Goal: Task Accomplishment & Management: Manage account settings

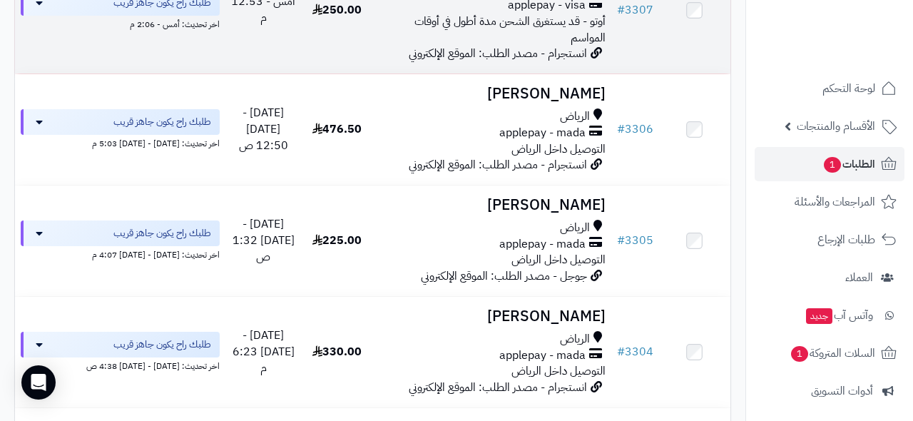
scroll to position [884, 0]
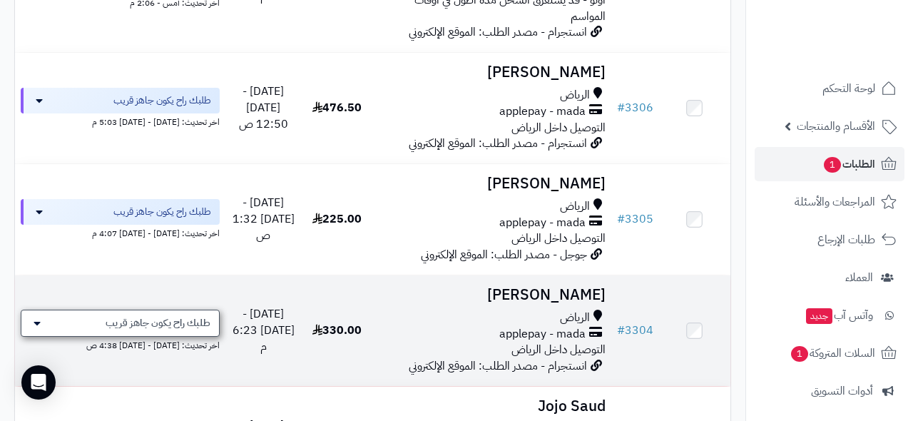
click at [197, 316] on span "طلبك راح يكون جاهز قريب" at bounding box center [158, 323] width 105 height 14
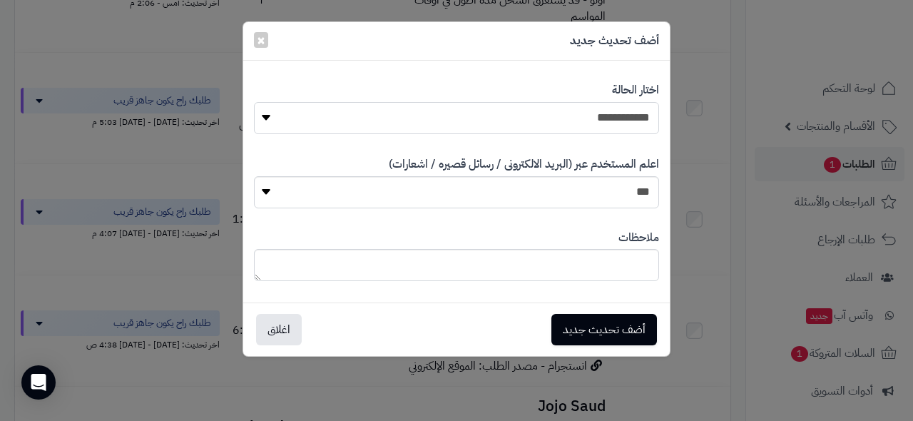
select select "*"
click at [585, 313] on button "أضف تحديث جديد" at bounding box center [605, 328] width 106 height 31
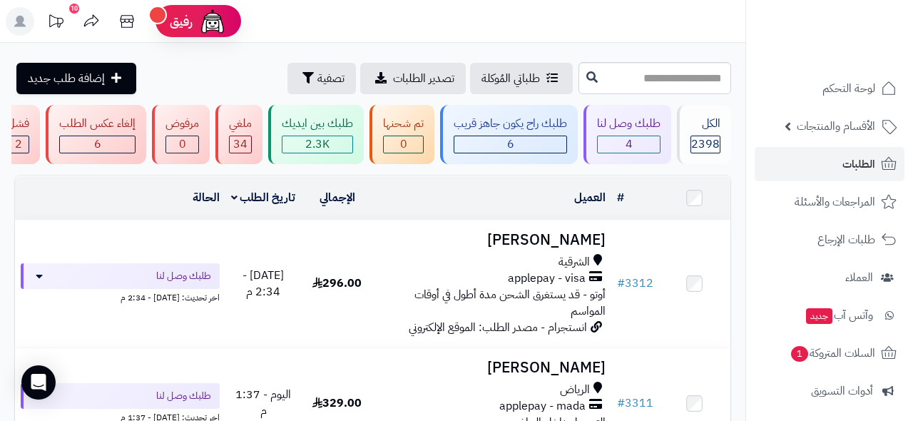
scroll to position [884, 0]
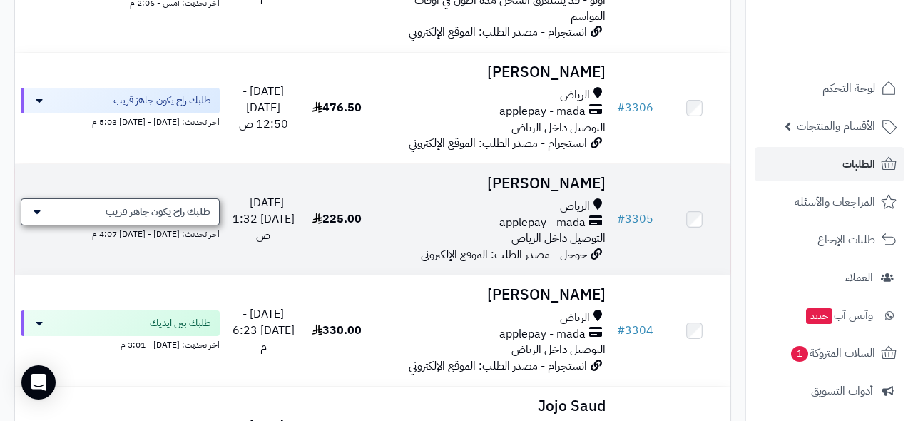
click at [153, 205] on span "طلبك راح يكون جاهز قريب" at bounding box center [158, 212] width 105 height 14
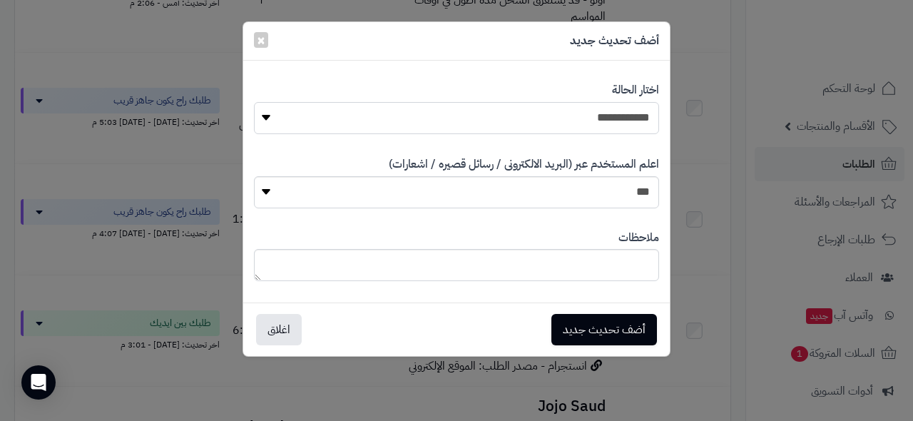
select select "*"
click at [586, 320] on button "أضف تحديث جديد" at bounding box center [605, 328] width 106 height 31
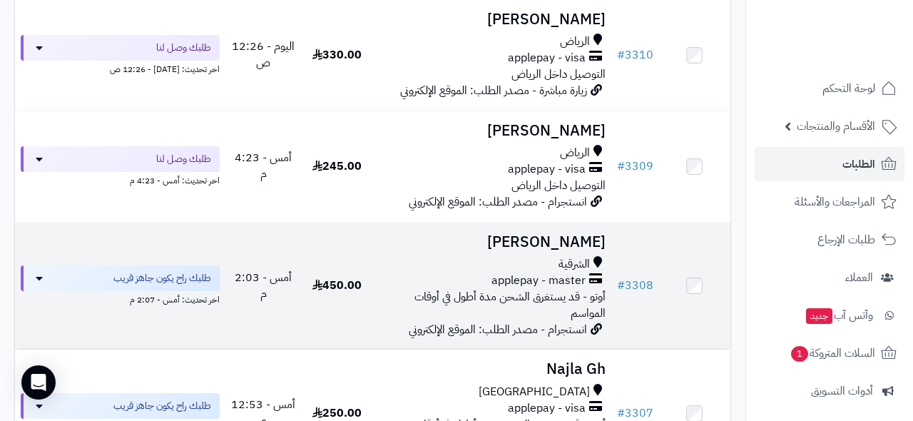
scroll to position [371, 0]
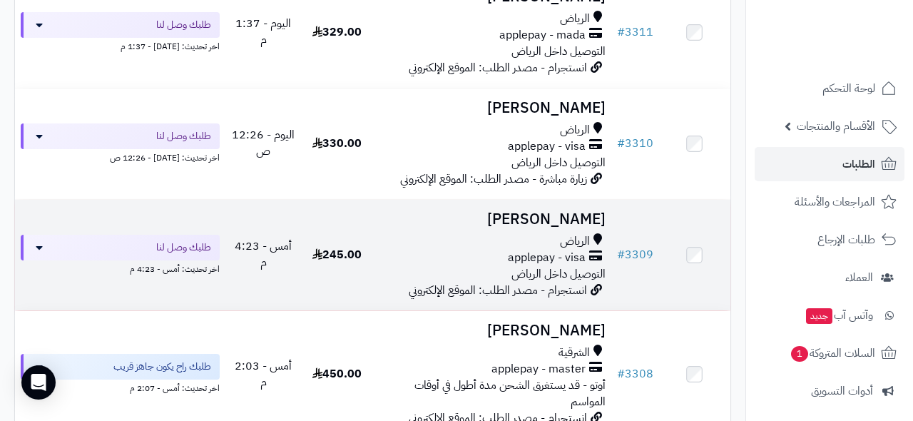
click at [539, 214] on h3 "[PERSON_NAME]" at bounding box center [492, 219] width 227 height 16
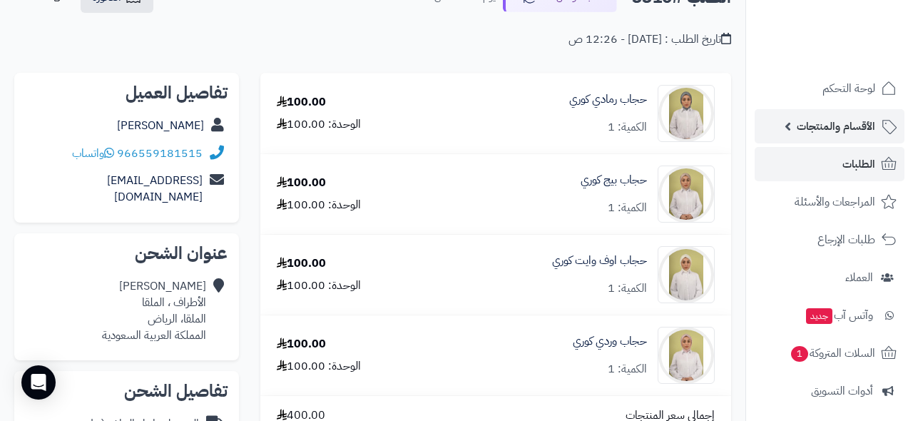
scroll to position [98, 0]
click at [842, 162] on link "الطلبات" at bounding box center [830, 164] width 150 height 34
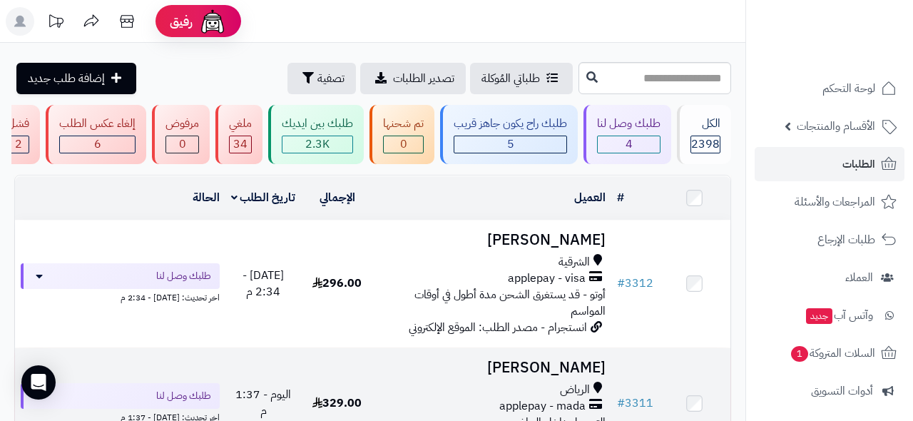
click at [559, 360] on h3 "[PERSON_NAME]" at bounding box center [492, 368] width 227 height 16
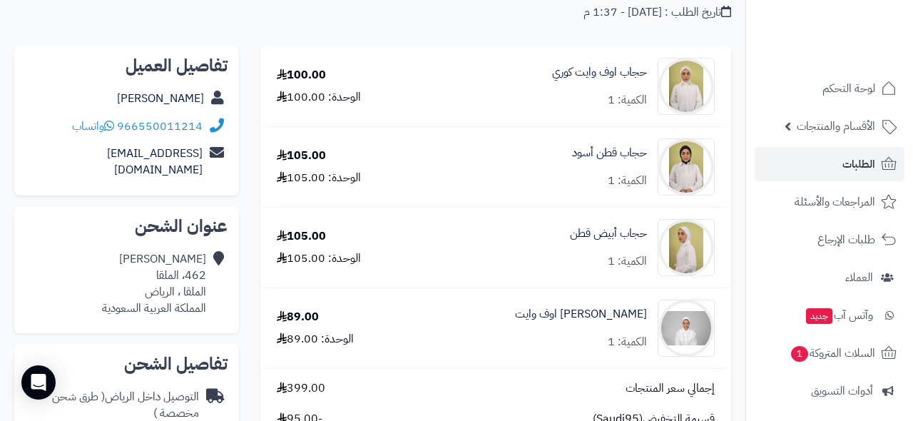
scroll to position [76, 0]
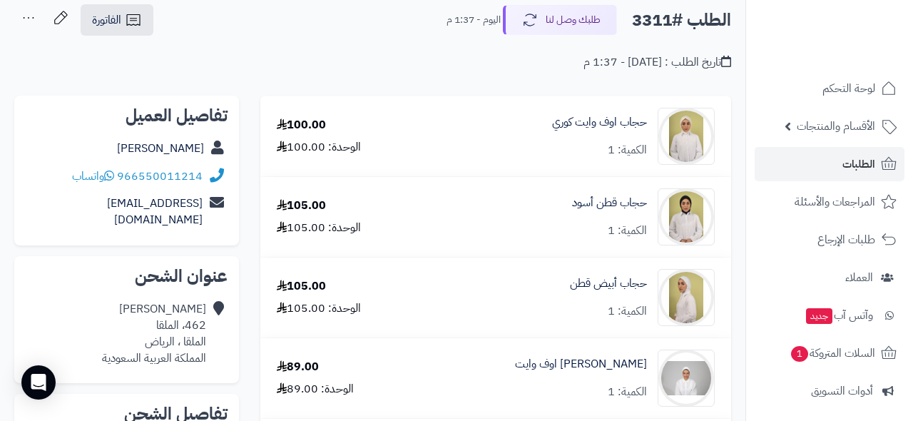
click at [823, 172] on link "الطلبات" at bounding box center [830, 164] width 150 height 34
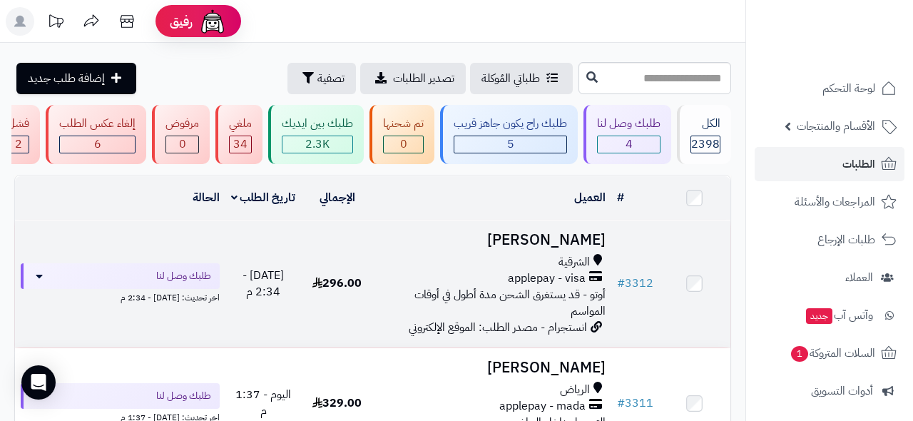
click at [547, 236] on h3 "[PERSON_NAME]" at bounding box center [492, 240] width 227 height 16
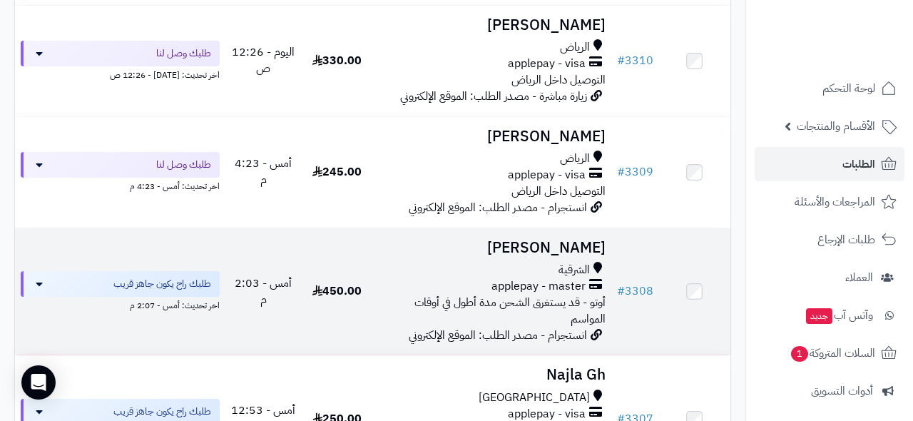
scroll to position [455, 0]
click at [519, 241] on h3 "[PERSON_NAME]" at bounding box center [492, 247] width 227 height 16
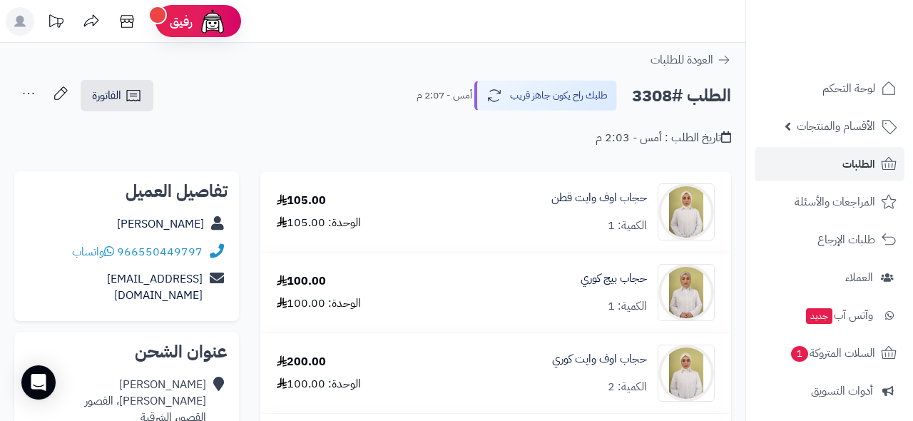
click at [833, 170] on link "الطلبات" at bounding box center [830, 164] width 150 height 34
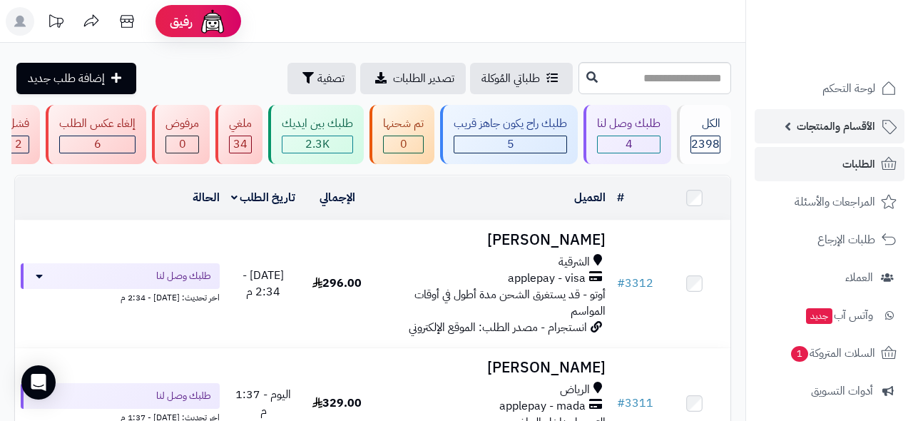
click at [843, 123] on span "الأقسام والمنتجات" at bounding box center [836, 126] width 78 height 20
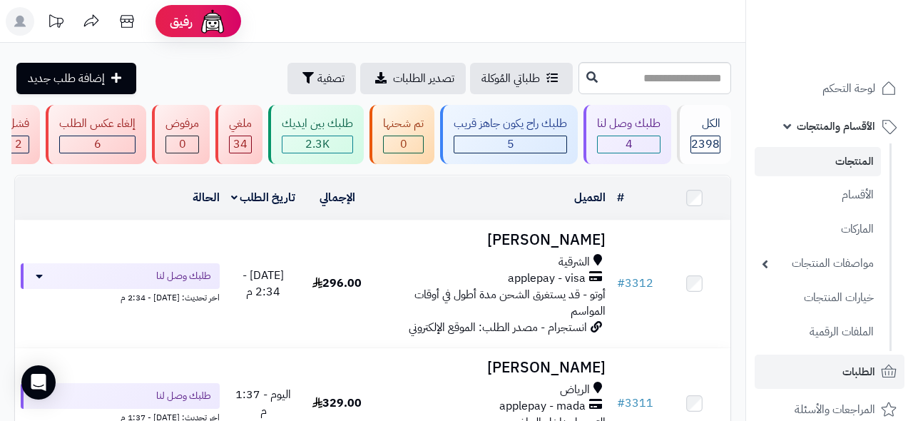
click at [843, 168] on link "المنتجات" at bounding box center [818, 161] width 126 height 29
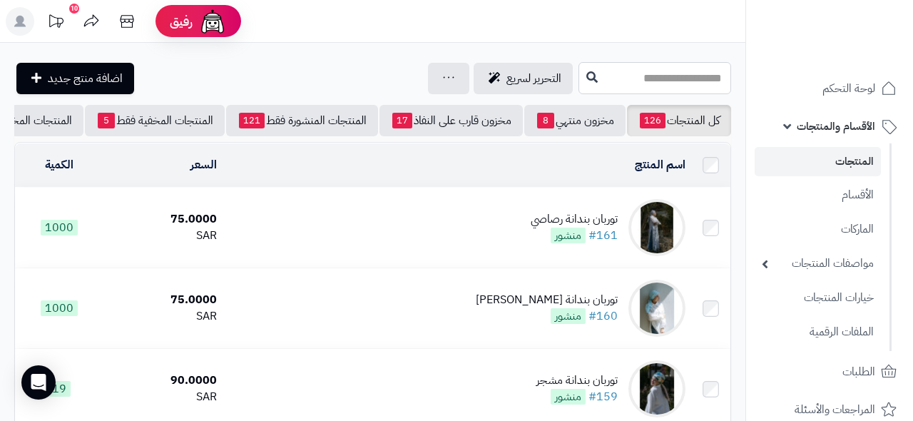
click at [651, 76] on input "text" at bounding box center [655, 78] width 153 height 32
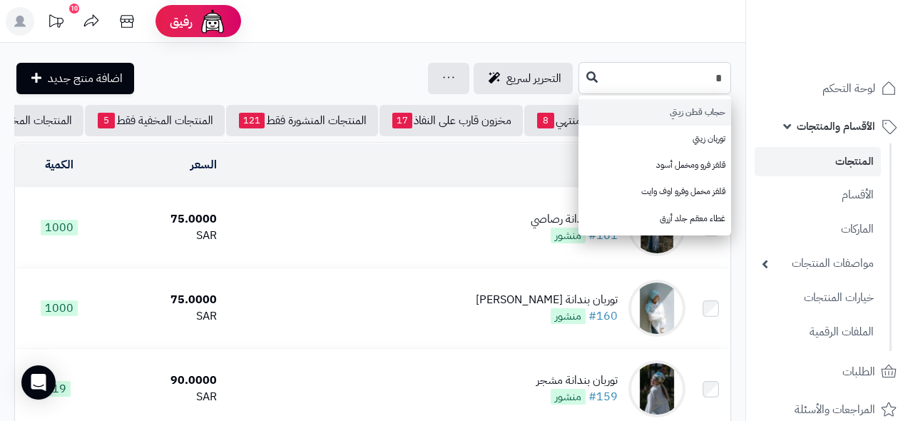
type input "*"
click at [676, 114] on link "حجاب قطن زيتي" at bounding box center [655, 112] width 153 height 26
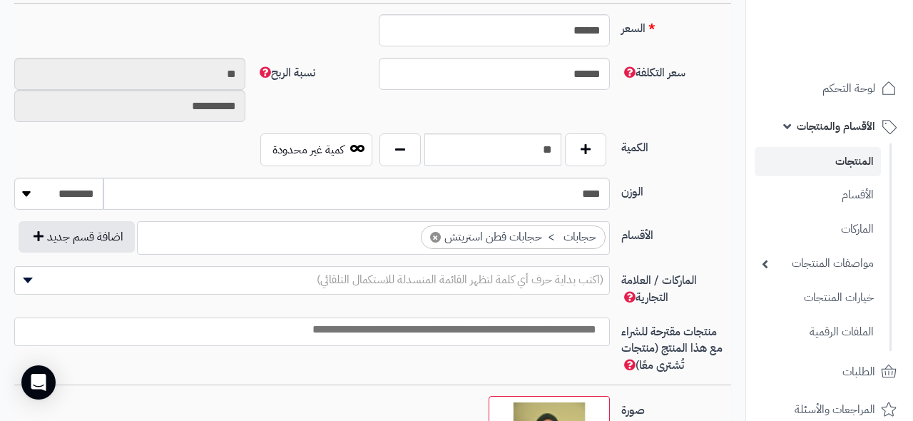
scroll to position [641, 0]
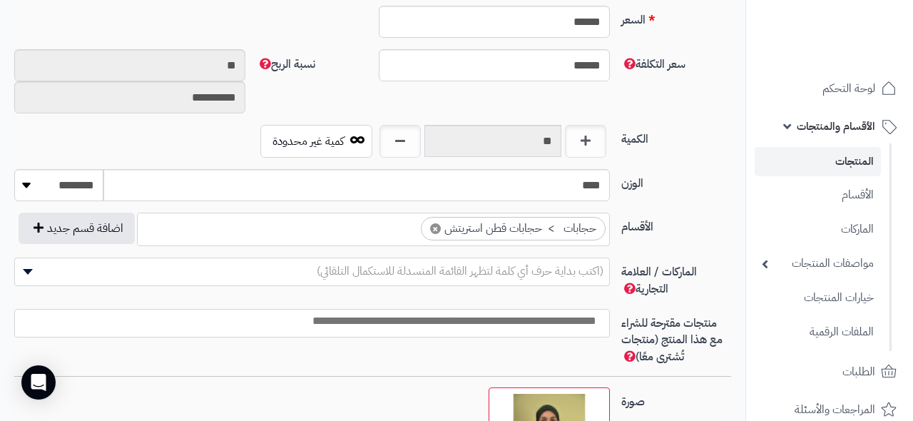
type input "*"
click at [521, 142] on input "text" at bounding box center [493, 141] width 137 height 32
type input "*"
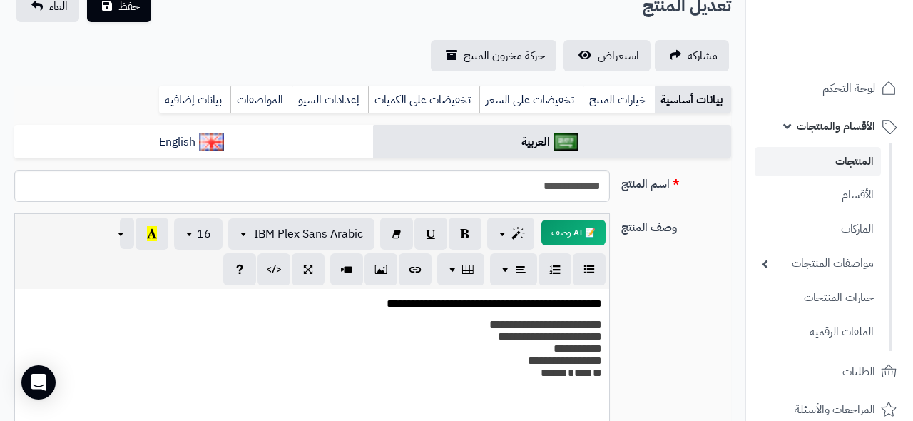
scroll to position [113, 0]
type input "*"
click at [123, 5] on span "حفظ" at bounding box center [128, 6] width 21 height 17
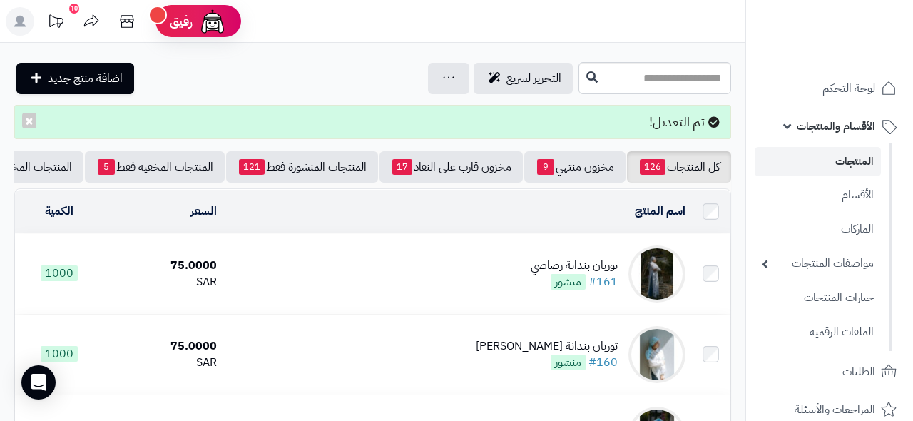
click at [823, 156] on link "المنتجات" at bounding box center [818, 161] width 126 height 29
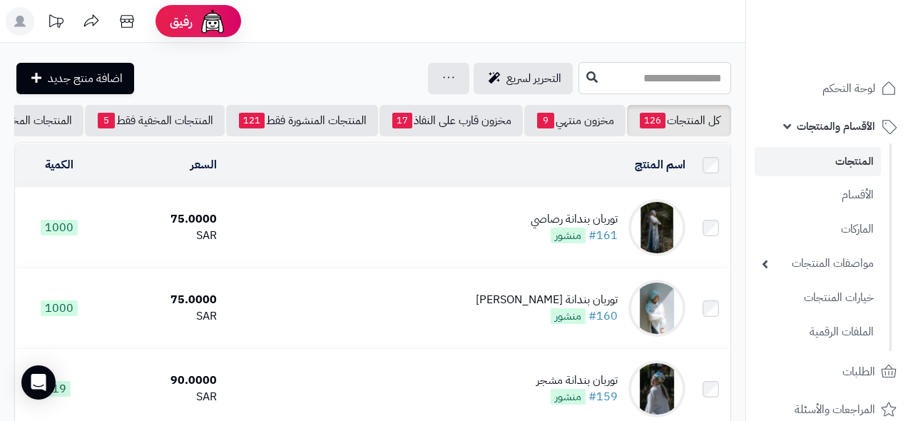
click at [629, 74] on input "text" at bounding box center [655, 78] width 153 height 32
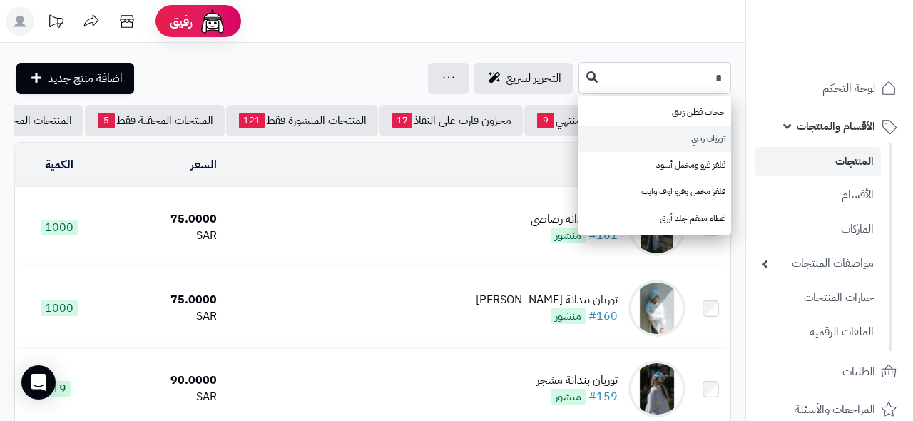
type input "*"
click at [674, 141] on link "توربان زيتي" at bounding box center [655, 139] width 153 height 26
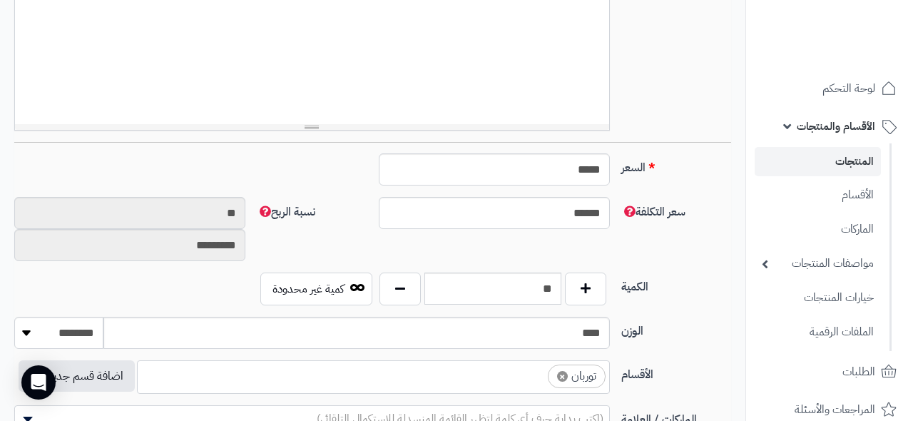
scroll to position [508, 0]
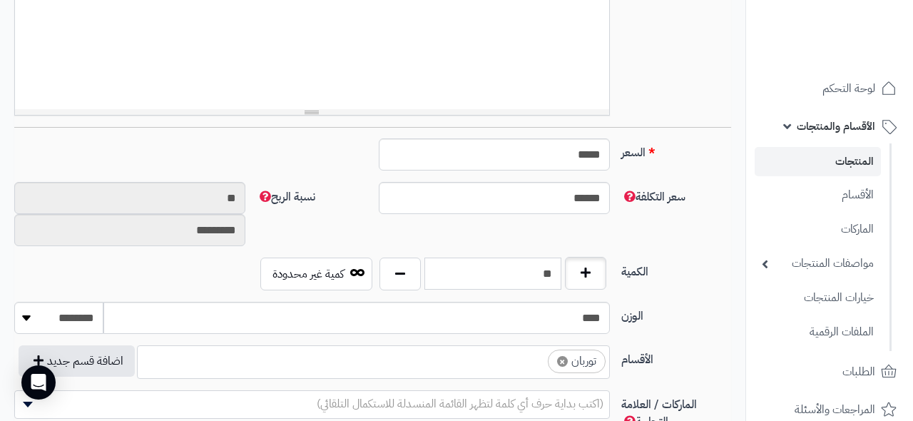
drag, startPoint x: 523, startPoint y: 275, endPoint x: 576, endPoint y: 270, distance: 53.0
click at [574, 270] on div "**" at bounding box center [493, 274] width 234 height 33
type input "*"
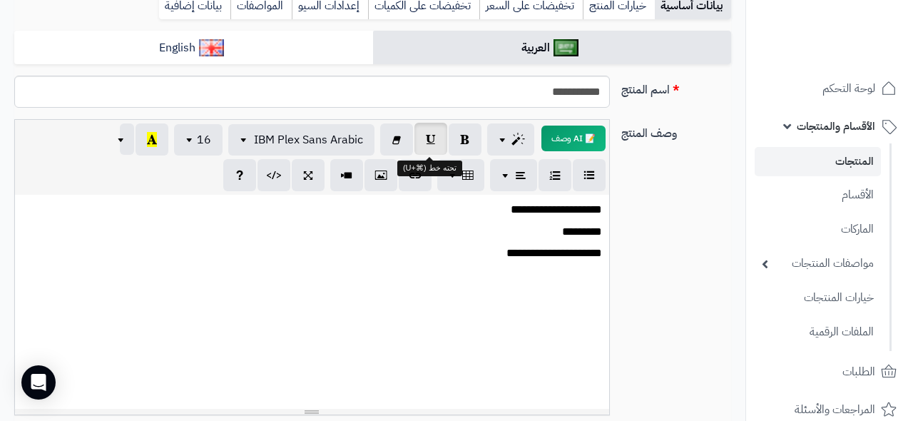
scroll to position [75, 0]
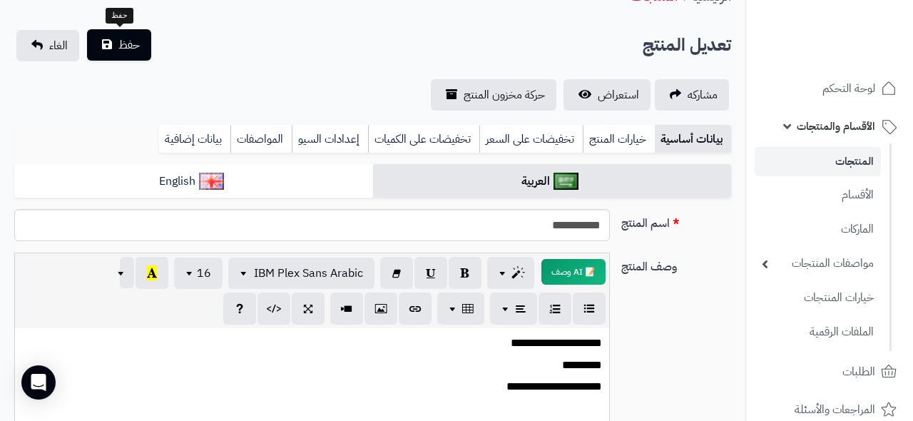
type input "*"
click at [124, 52] on span "حفظ" at bounding box center [128, 44] width 21 height 17
